Goal: Navigation & Orientation: Find specific page/section

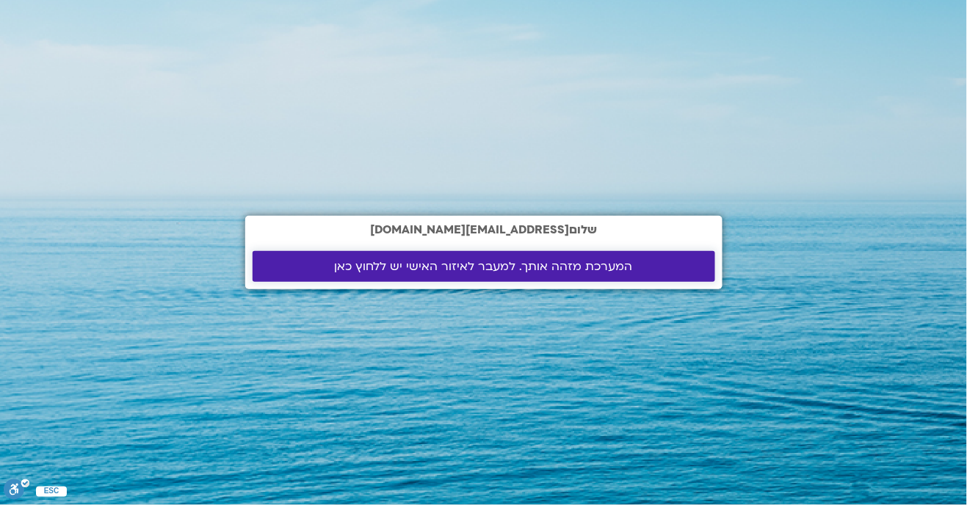
click at [458, 273] on span "המערכת מזהה אותך. למעבר לאיזור האישי יש ללחוץ כאן" at bounding box center [484, 266] width 298 height 13
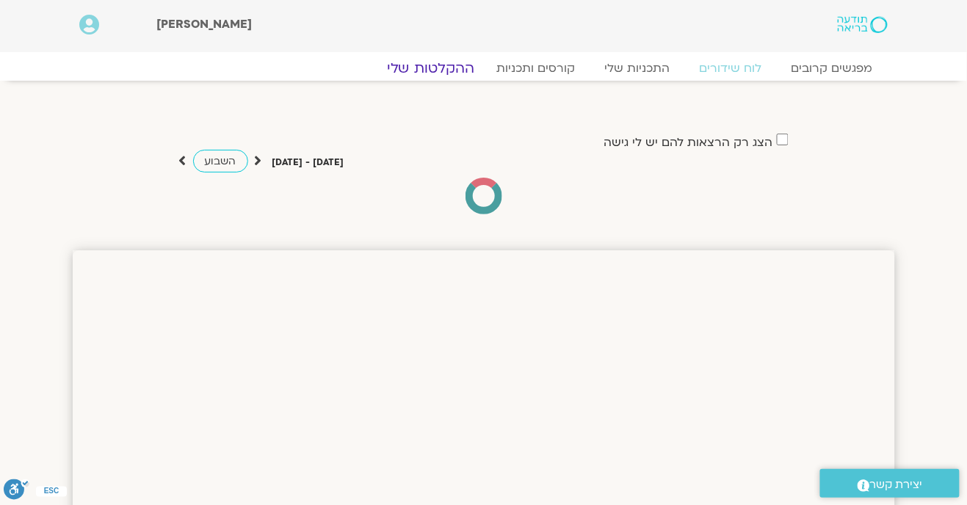
click at [446, 74] on link "ההקלטות שלי" at bounding box center [430, 68] width 123 height 18
click at [441, 63] on link "ההקלטות שלי" at bounding box center [430, 68] width 123 height 18
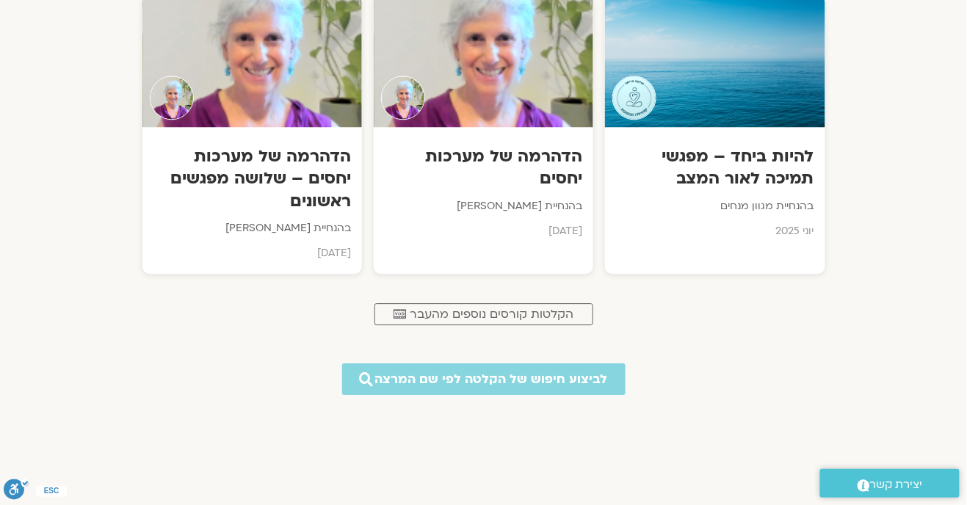
scroll to position [974, 0]
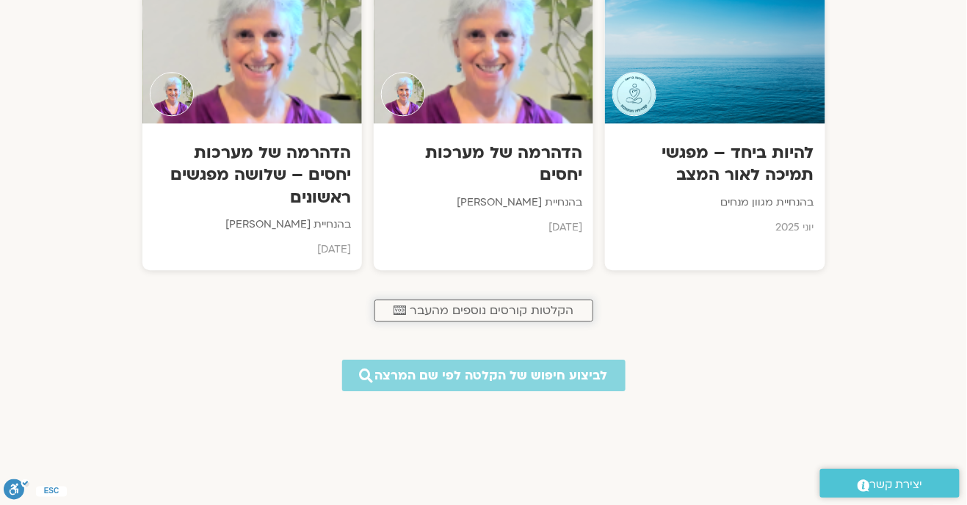
click at [499, 317] on link ".cls-1,.cls-2{stroke-width:0px;}.cls-2{fill:#fff;} הקלטות קורסים נוספים מהעבר" at bounding box center [483, 311] width 219 height 22
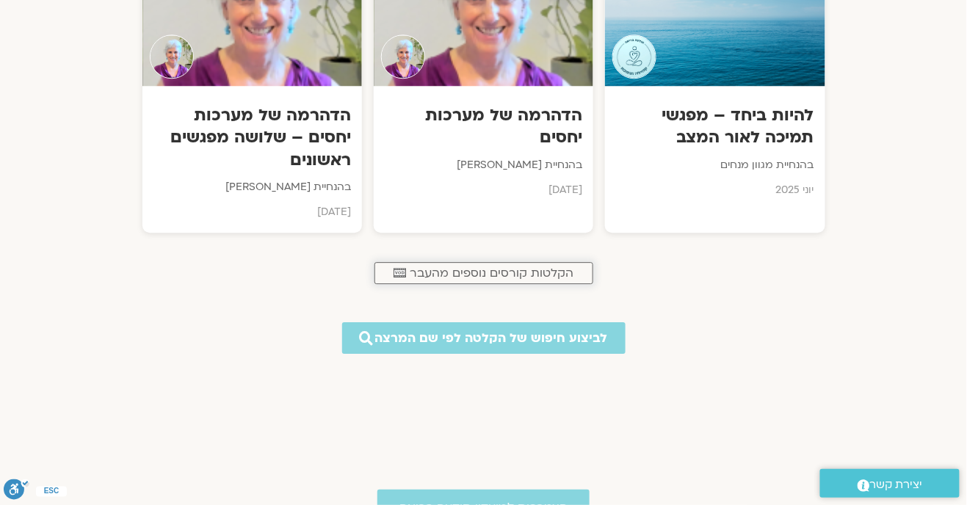
scroll to position [1021, 0]
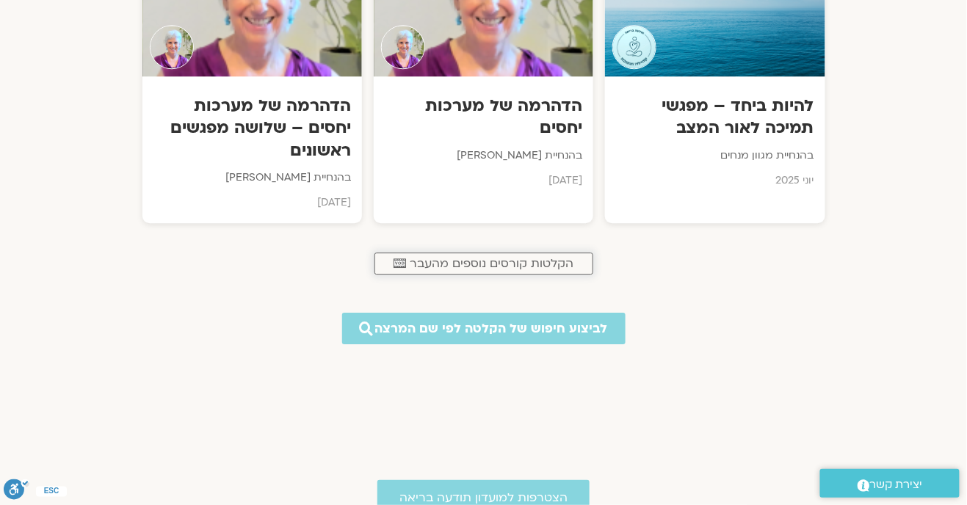
click at [515, 258] on span "הקלטות קורסים נוספים מהעבר" at bounding box center [492, 263] width 164 height 13
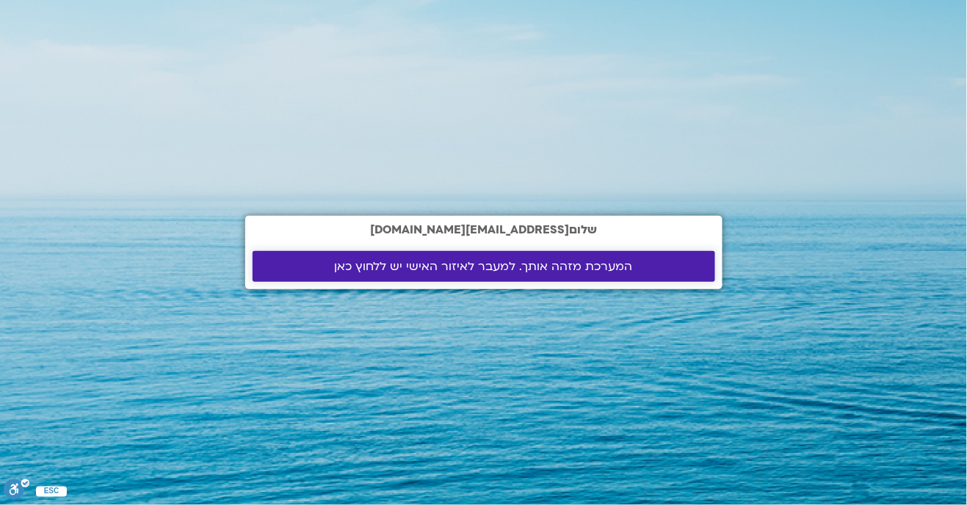
click at [524, 273] on span "המערכת מזהה אותך. למעבר לאיזור האישי יש ללחוץ כאן" at bounding box center [484, 266] width 298 height 13
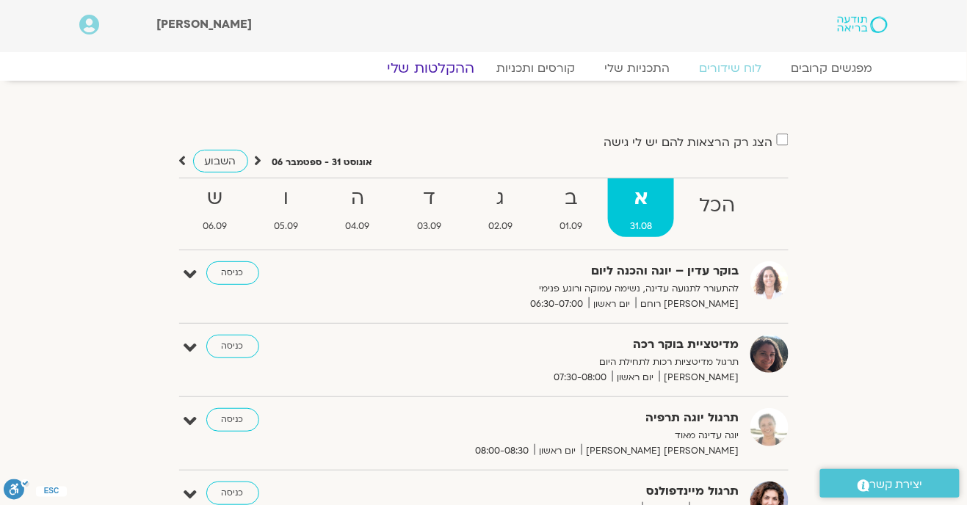
click at [438, 71] on link "ההקלטות שלי" at bounding box center [430, 68] width 123 height 18
click at [448, 73] on link "ההקלטות שלי" at bounding box center [430, 68] width 123 height 18
click at [445, 73] on link "ההקלטות שלי" at bounding box center [430, 68] width 123 height 18
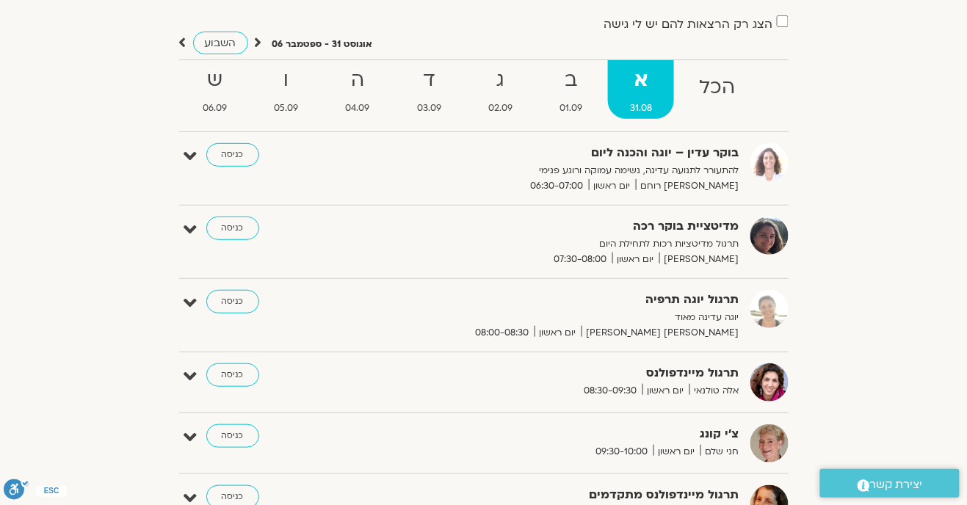
scroll to position [225, 0]
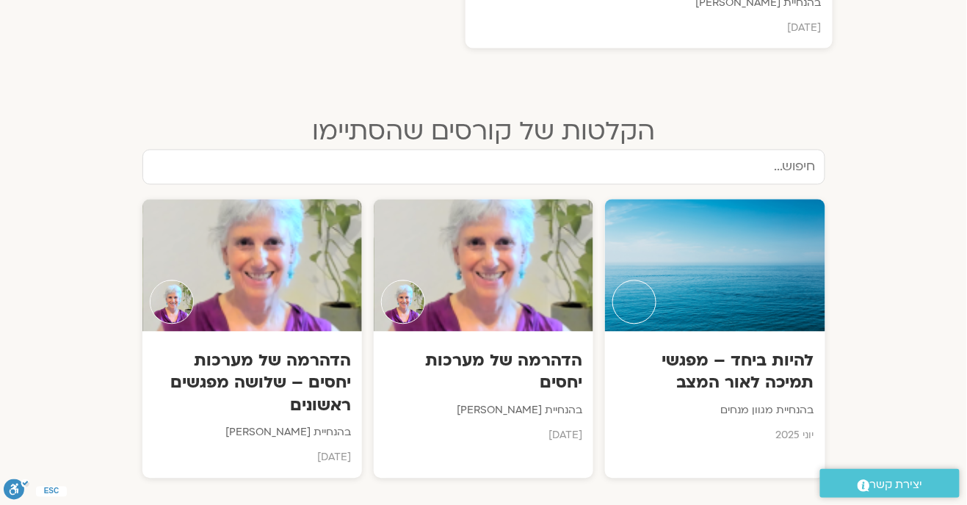
scroll to position [770, 0]
